Goal: Entertainment & Leisure: Consume media (video, audio)

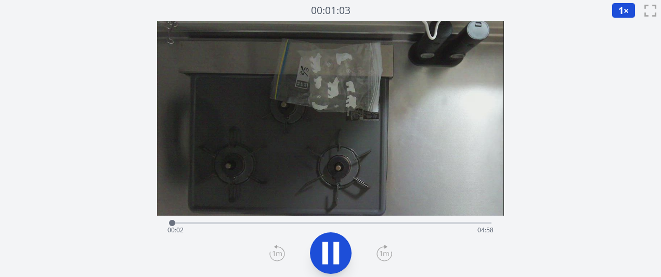
click at [331, 254] on icon at bounding box center [330, 253] width 29 height 29
click at [299, 220] on div "経過時間: 00:02 残り時間: 04:58" at bounding box center [330, 222] width 321 height 12
click at [297, 220] on div at bounding box center [299, 223] width 6 height 6
click at [266, 218] on div "経過時間: 01:58 残り時間: 03:02" at bounding box center [330, 222] width 321 height 12
click at [328, 259] on icon at bounding box center [330, 253] width 17 height 22
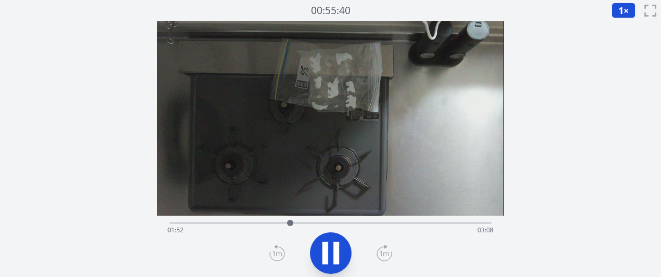
click at [269, 225] on div "経過時間: 01:52 残り時間: 03:08" at bounding box center [330, 230] width 326 height 17
click at [239, 221] on div "経過時間: 01:33 残り時間: 03:27" at bounding box center [330, 222] width 321 height 12
click at [387, 253] on icon at bounding box center [385, 253] width 16 height 17
click at [388, 254] on icon at bounding box center [385, 253] width 16 height 17
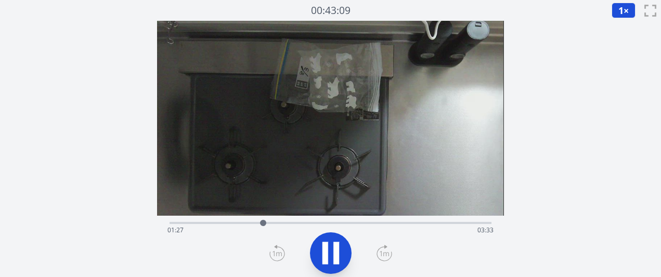
click at [388, 252] on icon at bounding box center [385, 253] width 16 height 17
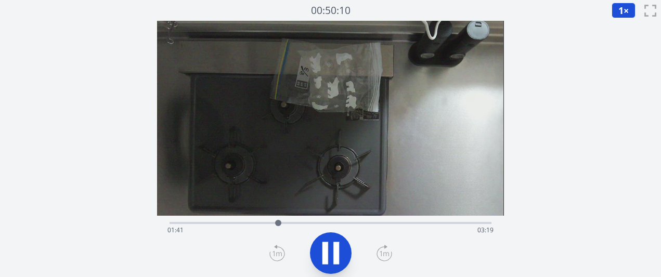
click at [388, 252] on icon at bounding box center [385, 253] width 16 height 17
click at [389, 250] on icon at bounding box center [385, 253] width 16 height 17
click at [389, 251] on icon at bounding box center [385, 253] width 16 height 17
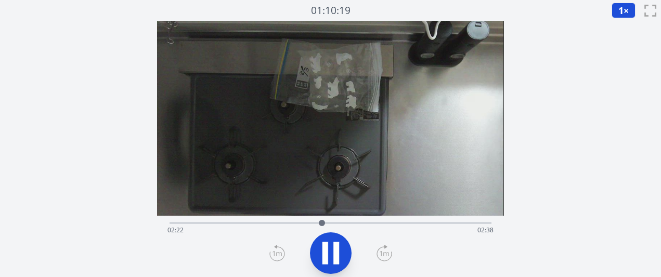
click at [390, 251] on icon at bounding box center [385, 253] width 16 height 17
click at [341, 252] on icon at bounding box center [330, 253] width 29 height 29
click at [338, 252] on icon at bounding box center [330, 253] width 17 height 22
click at [381, 257] on icon at bounding box center [385, 253] width 16 height 17
click at [329, 260] on icon at bounding box center [330, 253] width 29 height 29
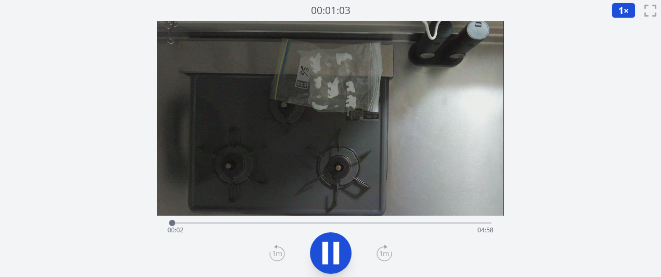
click at [307, 223] on div "経過時間: 00:02 残り時間: 04:58" at bounding box center [330, 230] width 326 height 17
click at [336, 225] on div "経過時間: 02:09 残り時間: 02:51" at bounding box center [330, 230] width 326 height 17
click at [335, 225] on div at bounding box center [340, 223] width 16 height 16
click at [329, 225] on div at bounding box center [336, 223] width 16 height 16
click at [329, 225] on div at bounding box center [330, 223] width 6 height 6
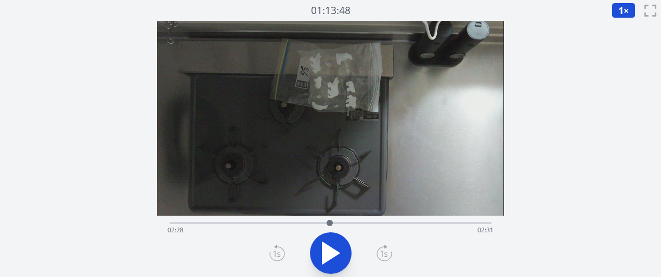
click at [327, 224] on div at bounding box center [330, 223] width 6 height 6
click at [320, 224] on div at bounding box center [327, 223] width 16 height 16
click at [384, 252] on icon at bounding box center [385, 253] width 16 height 17
click at [326, 221] on div "経過時間: 02:48 残り時間: 02:12" at bounding box center [330, 222] width 321 height 12
click at [384, 255] on icon at bounding box center [385, 253] width 16 height 17
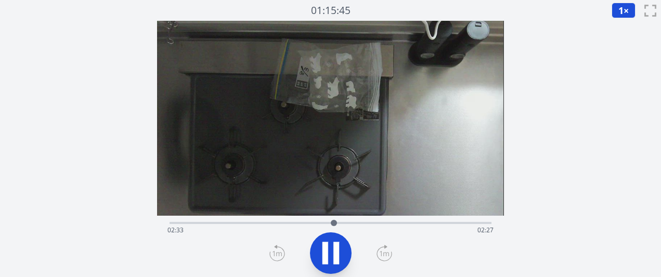
click at [384, 255] on icon at bounding box center [385, 253] width 16 height 17
click at [385, 255] on icon at bounding box center [384, 253] width 9 height 5
click at [335, 240] on icon at bounding box center [330, 253] width 29 height 29
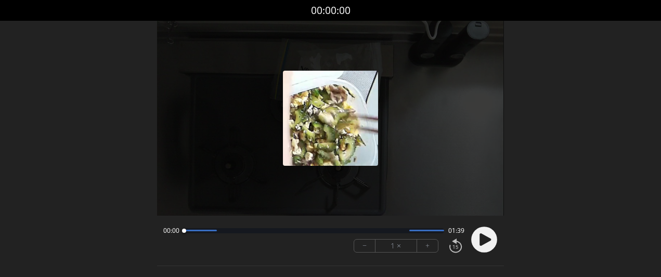
click at [429, 248] on font "+" at bounding box center [427, 246] width 4 height 12
click at [484, 237] on icon at bounding box center [485, 240] width 11 height 12
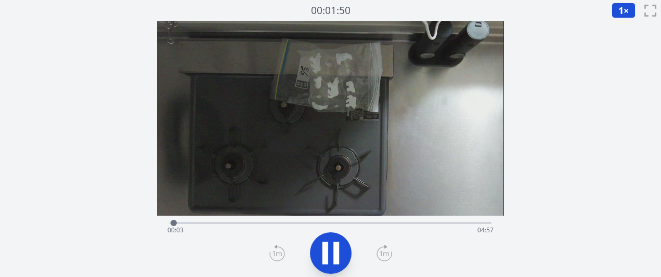
click at [315, 221] on div "経過時間: 00:03 残り時間: 04:57" at bounding box center [330, 222] width 321 height 12
click at [381, 258] on icon at bounding box center [385, 253] width 16 height 17
click at [379, 258] on icon at bounding box center [385, 253] width 16 height 17
click at [338, 256] on icon at bounding box center [336, 253] width 6 height 22
click at [337, 243] on icon at bounding box center [330, 253] width 29 height 29
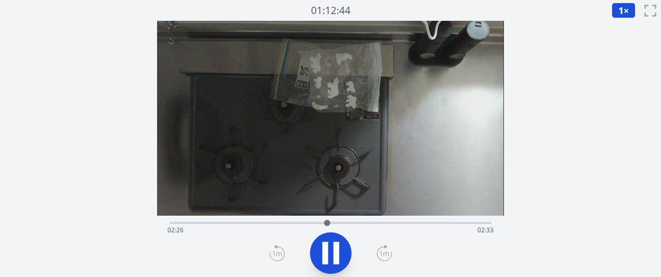
click at [337, 243] on icon at bounding box center [336, 253] width 6 height 22
click at [324, 223] on div at bounding box center [327, 223] width 16 height 16
click at [329, 223] on div at bounding box center [324, 223] width 16 height 16
click at [335, 224] on div at bounding box center [329, 223] width 16 height 16
click at [341, 224] on div at bounding box center [336, 223] width 16 height 16
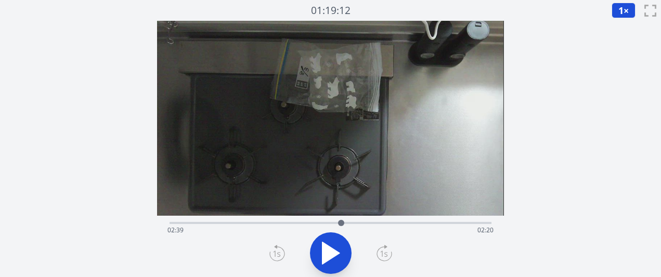
click at [351, 224] on div "経過時間: 02:39 残り時間: 02:20" at bounding box center [330, 230] width 326 height 17
click at [346, 220] on div at bounding box center [351, 223] width 16 height 16
click at [339, 222] on div at bounding box center [347, 223] width 16 height 16
click at [322, 244] on icon at bounding box center [330, 253] width 17 height 22
click at [318, 244] on icon at bounding box center [330, 253] width 29 height 29
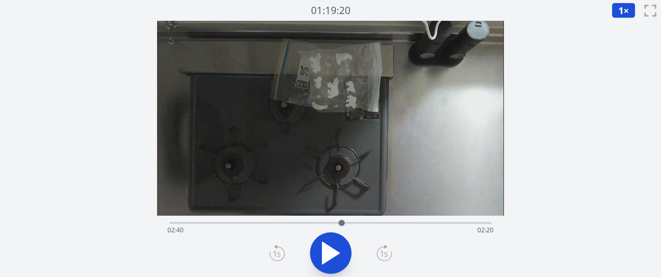
click at [318, 244] on icon at bounding box center [330, 253] width 29 height 29
